Goal: Check status

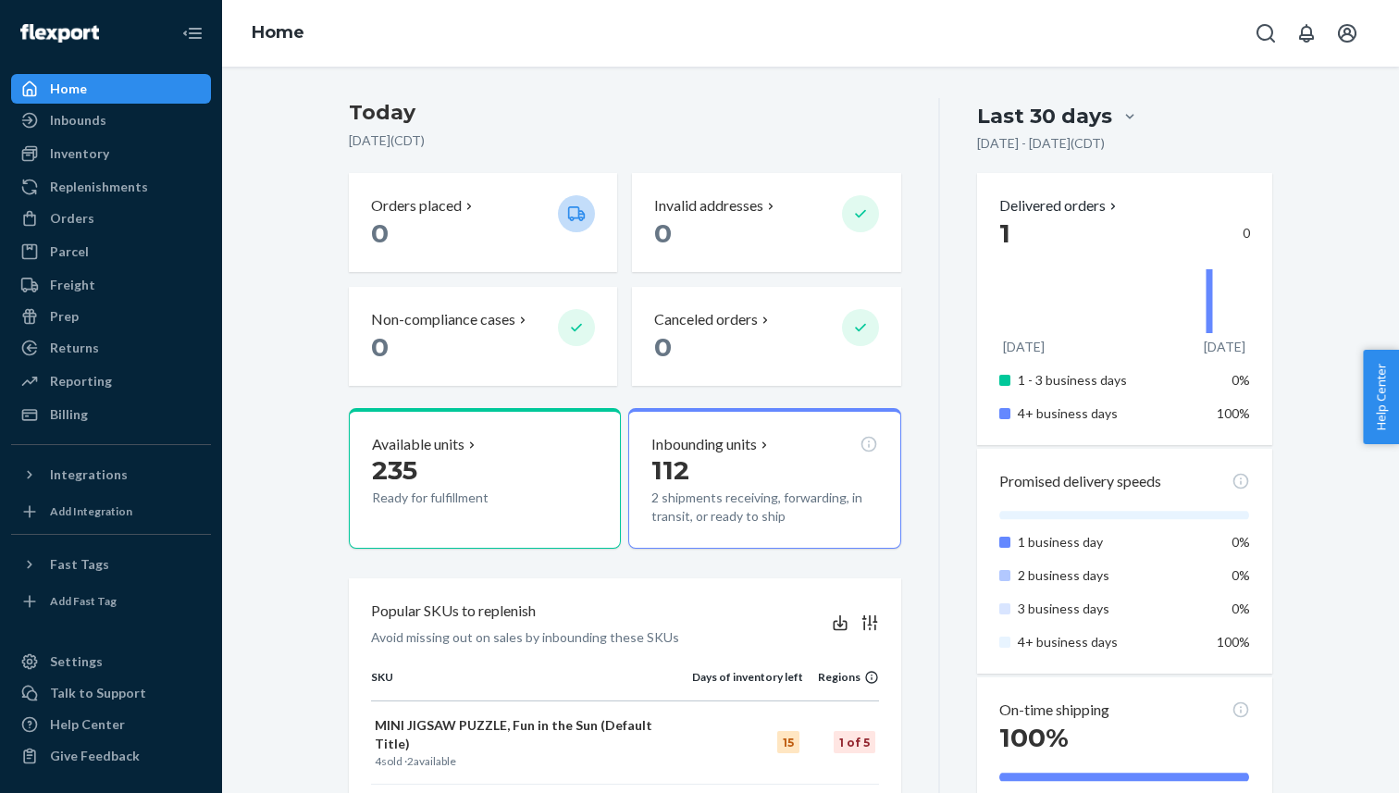
scroll to position [414, 0]
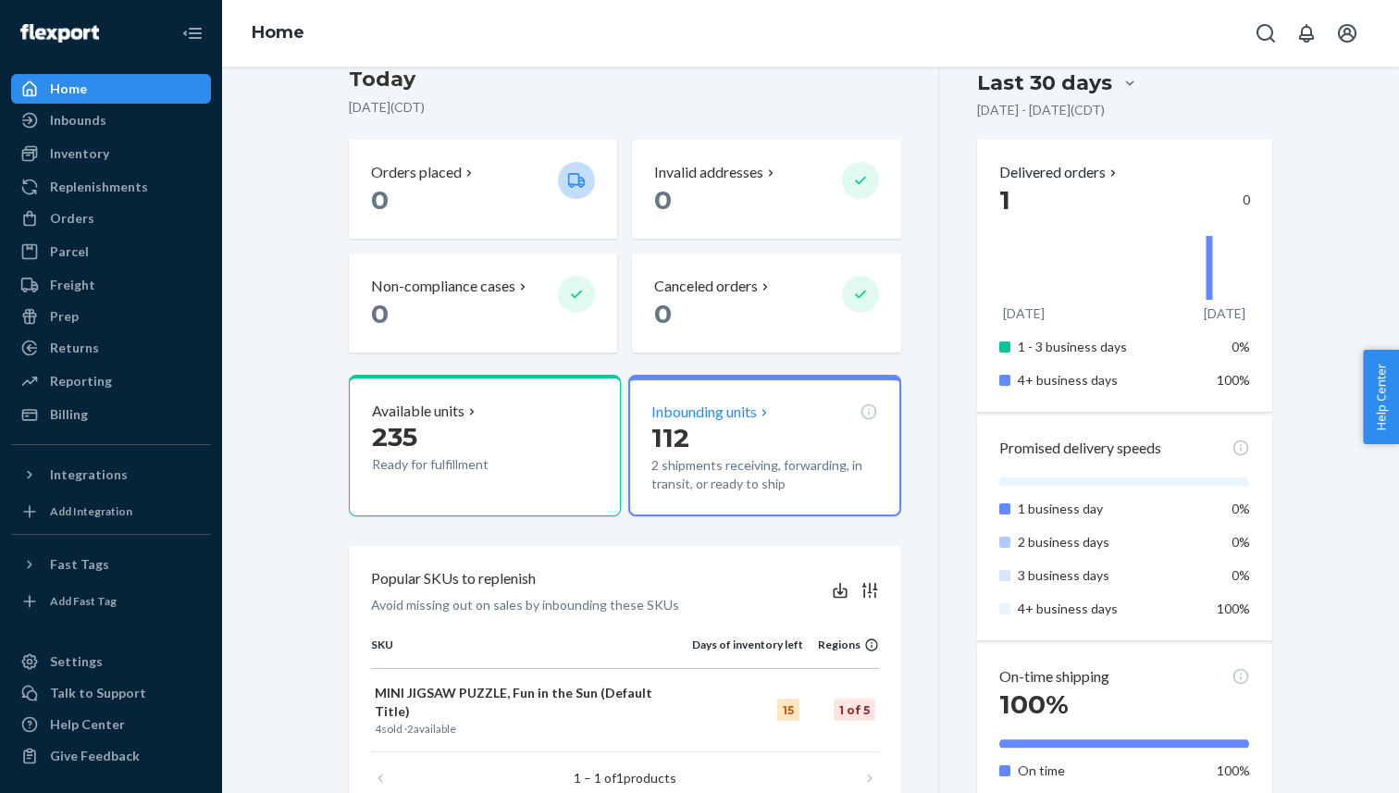
click at [784, 440] on p "112" at bounding box center [764, 437] width 226 height 33
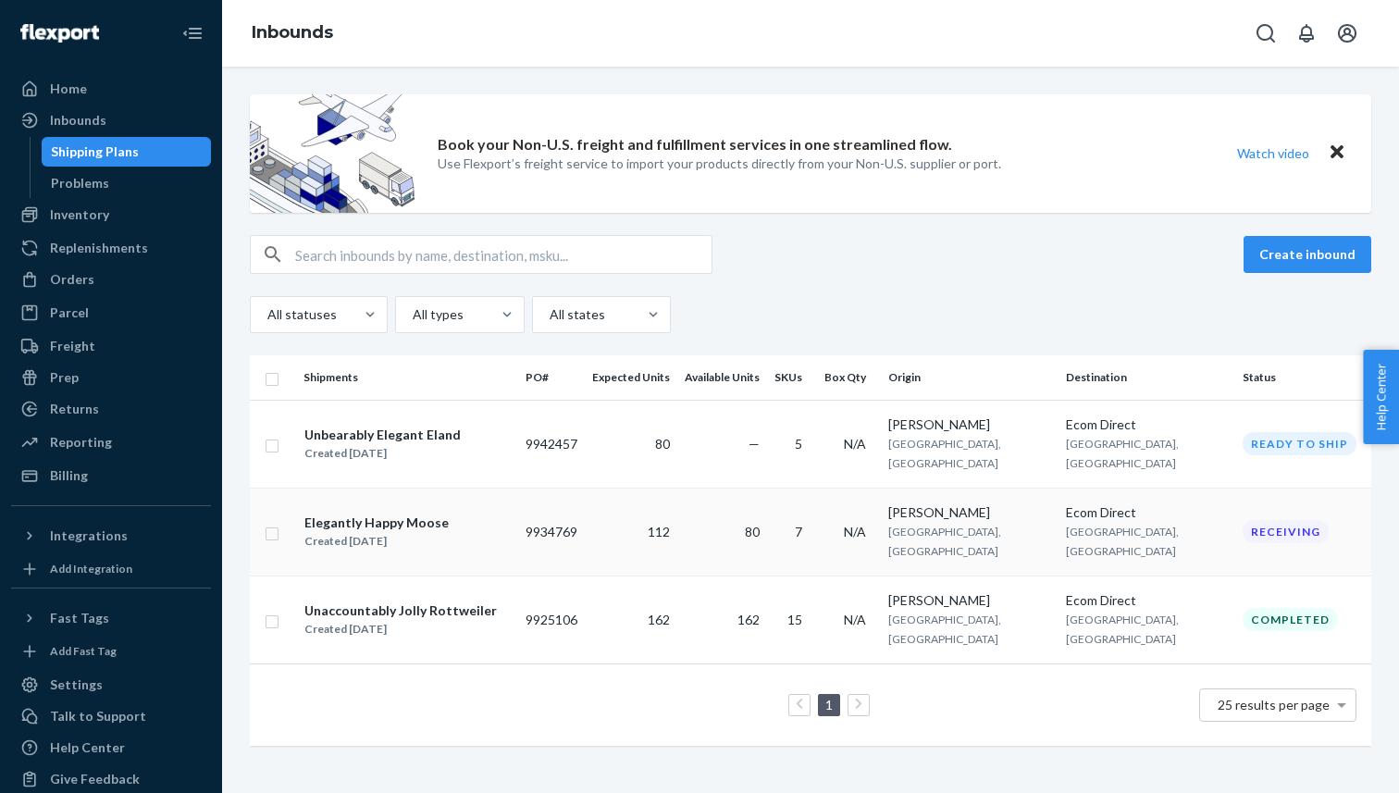
click at [975, 503] on div "[PERSON_NAME]" at bounding box center [969, 512] width 163 height 19
click at [881, 442] on td "N/A" at bounding box center [849, 444] width 64 height 88
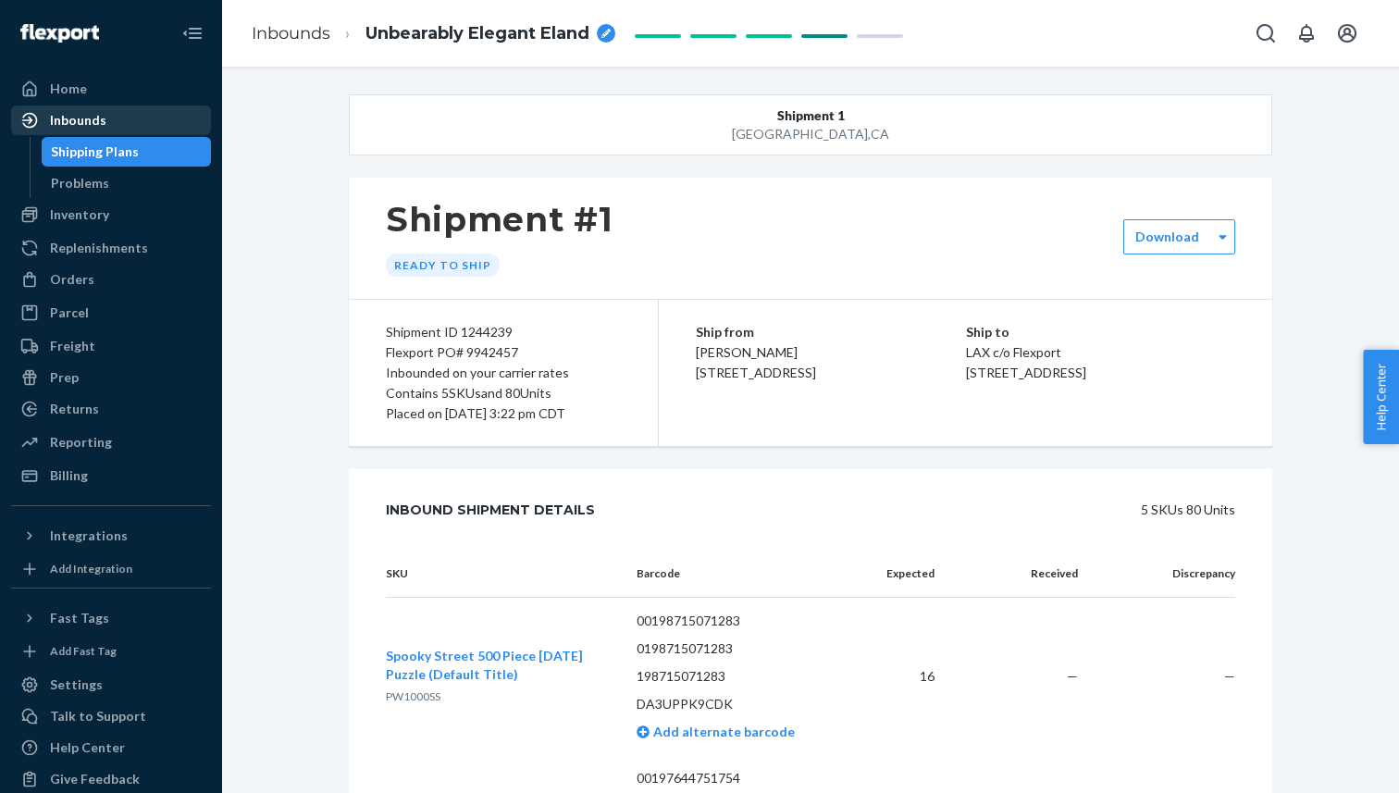
click at [140, 117] on div "Inbounds" at bounding box center [111, 120] width 196 height 26
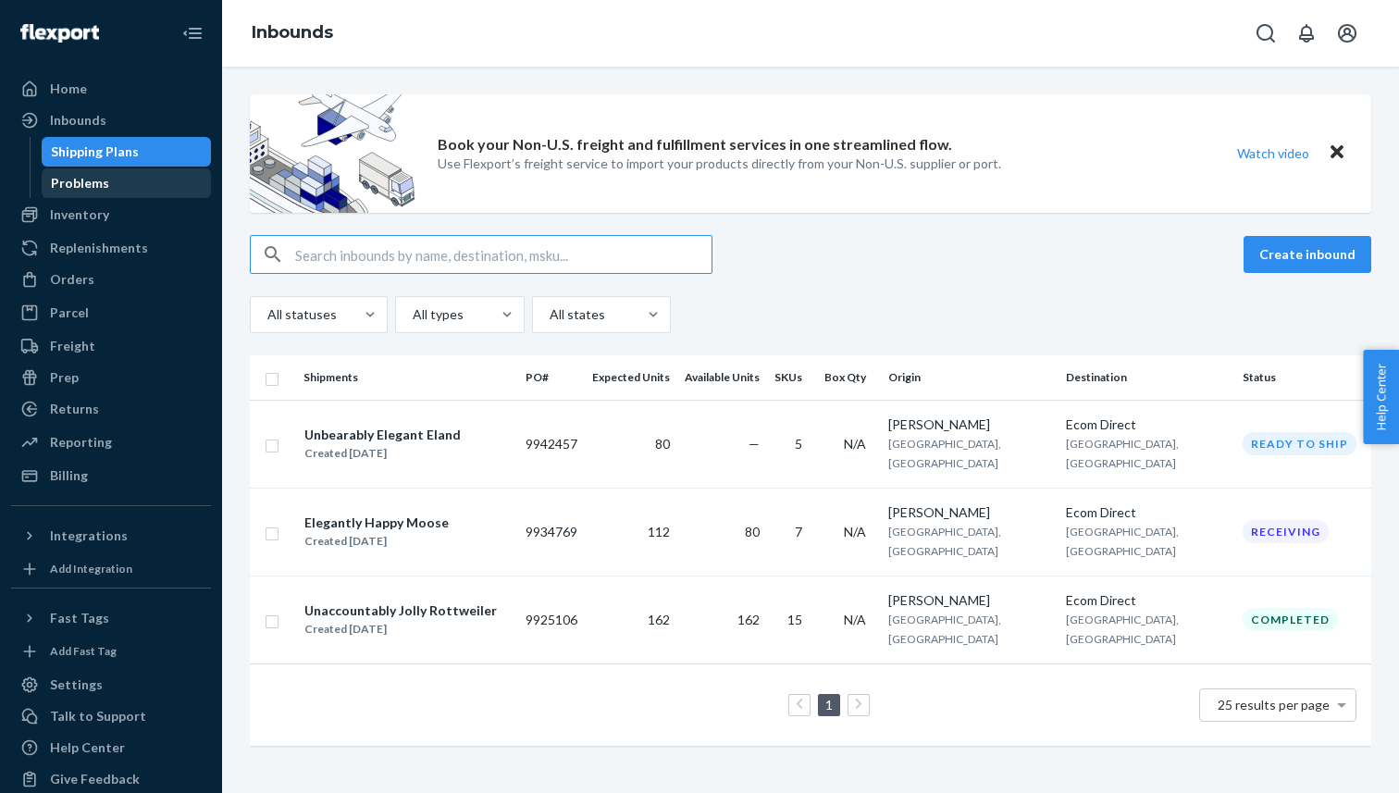
click at [168, 184] on div "Problems" at bounding box center [126, 183] width 167 height 26
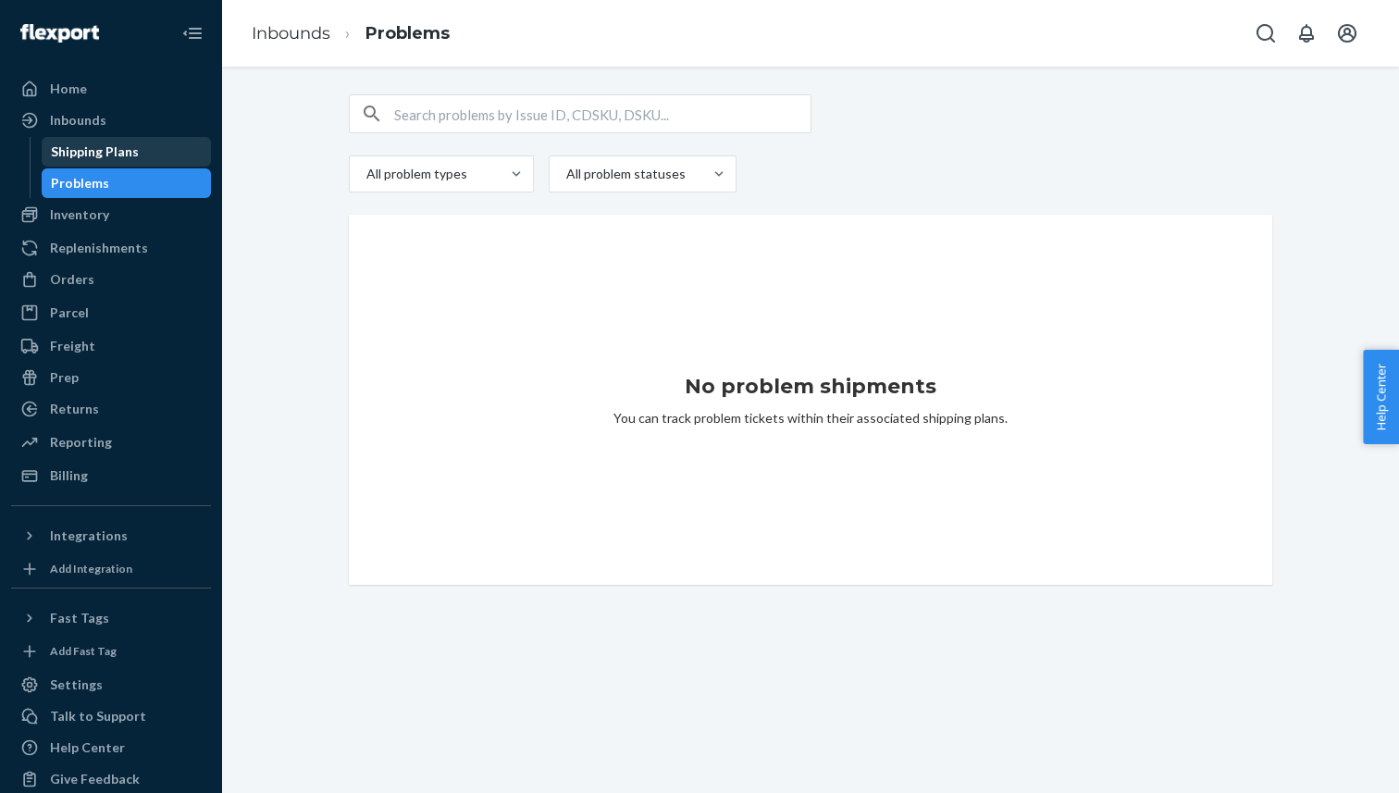
click at [175, 150] on div "Shipping Plans" at bounding box center [126, 152] width 167 height 26
